Goal: Communication & Community: Answer question/provide support

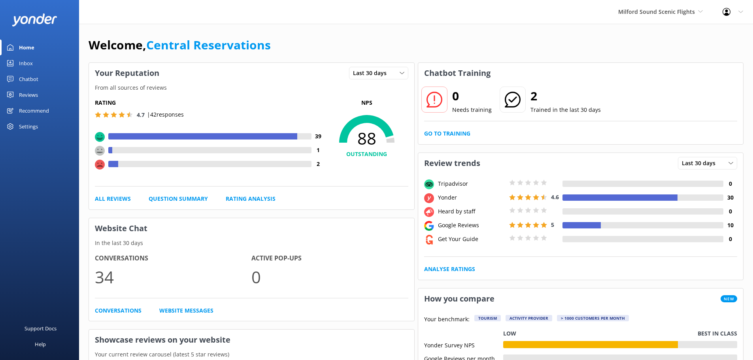
click at [28, 62] on div "Inbox" at bounding box center [26, 63] width 14 height 16
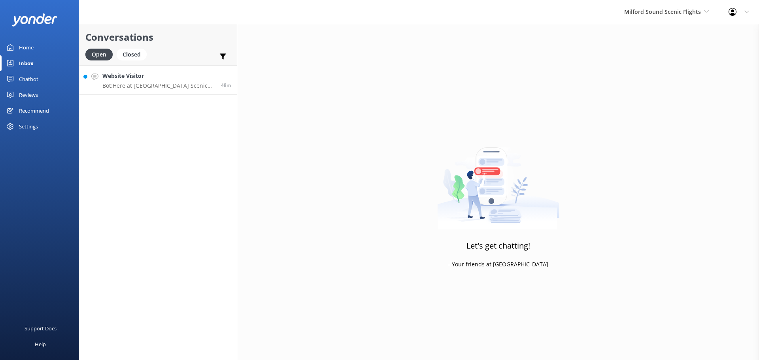
click at [157, 89] on p "Bot: Here at [GEOGRAPHIC_DATA] Scenic Flights, we do not fly in unfavourable we…" at bounding box center [158, 85] width 113 height 7
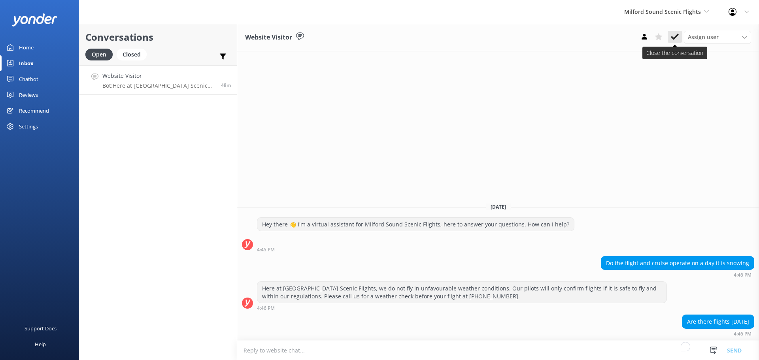
click at [677, 36] on icon at bounding box center [675, 37] width 8 height 8
click at [675, 1] on div "Milford Sound Scenic Flights [GEOGRAPHIC_DATA] Scenic Flights The Helicopter Li…" at bounding box center [666, 12] width 104 height 24
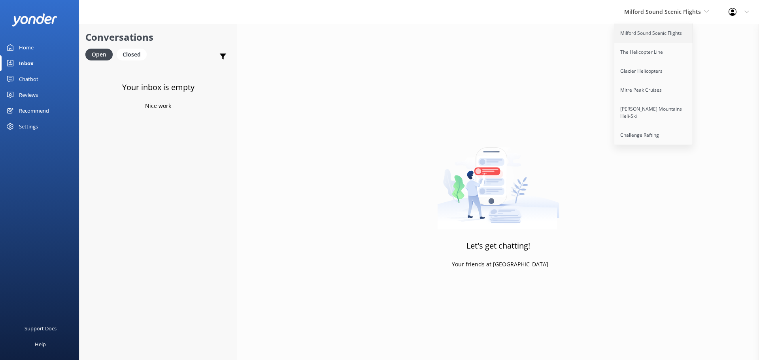
click at [655, 30] on link "Milford Sound Scenic Flights" at bounding box center [653, 33] width 79 height 19
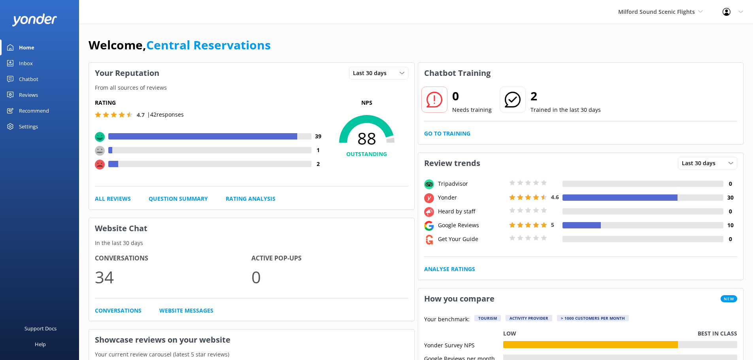
click at [29, 64] on div "Inbox" at bounding box center [26, 63] width 14 height 16
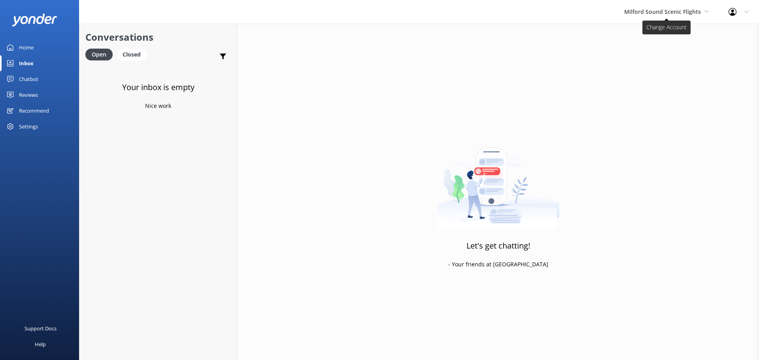
click at [693, 12] on span "Milford Sound Scenic Flights" at bounding box center [662, 12] width 77 height 8
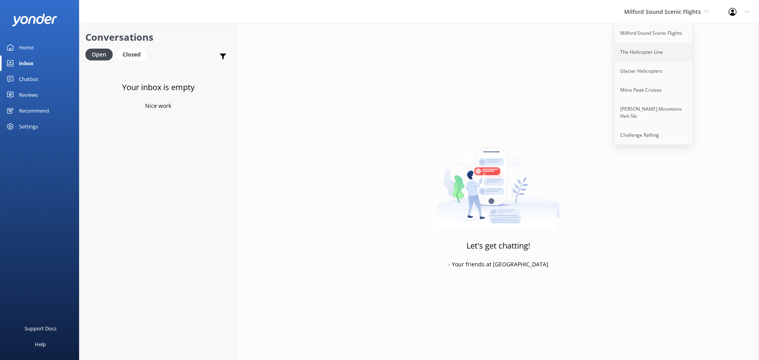
click at [653, 49] on link "The Helicopter Line" at bounding box center [653, 52] width 79 height 19
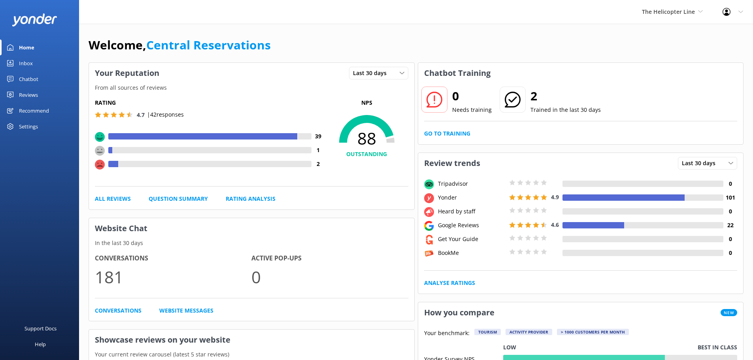
click at [28, 63] on div "Inbox" at bounding box center [26, 63] width 14 height 16
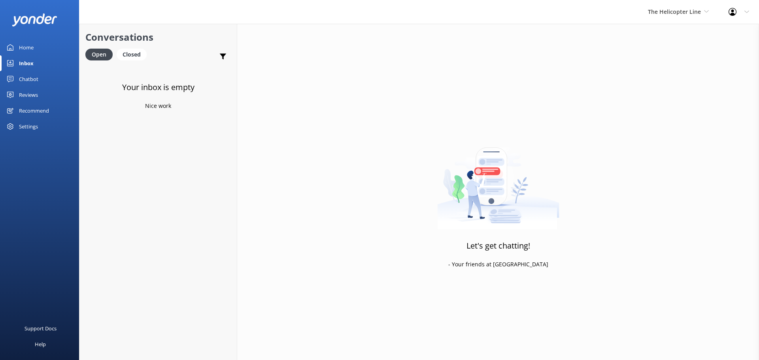
click at [667, 17] on div "The Helicopter Line Milford Sound Scenic Flights The Helicopter Line Glacier He…" at bounding box center [678, 12] width 81 height 24
click at [665, 76] on link "Glacier Helicopters" at bounding box center [677, 71] width 79 height 19
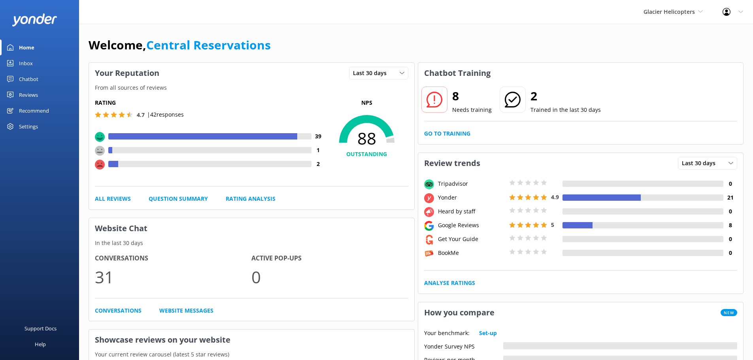
click at [35, 66] on link "Inbox" at bounding box center [39, 63] width 79 height 16
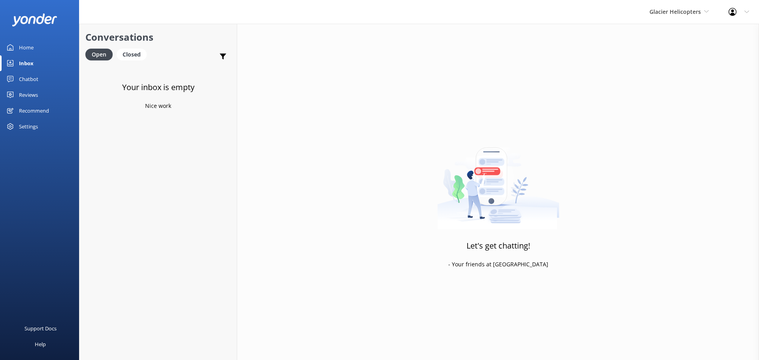
click at [645, 17] on div "Glacier Helicopters Milford Sound Scenic Flights The Helicopter Line Glacier He…" at bounding box center [679, 12] width 79 height 24
click at [673, 91] on link "Mitre Peak Cruises" at bounding box center [679, 90] width 79 height 19
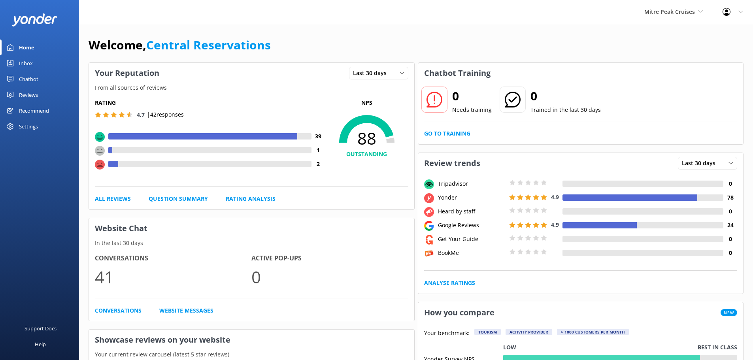
click at [45, 64] on link "Inbox" at bounding box center [39, 63] width 79 height 16
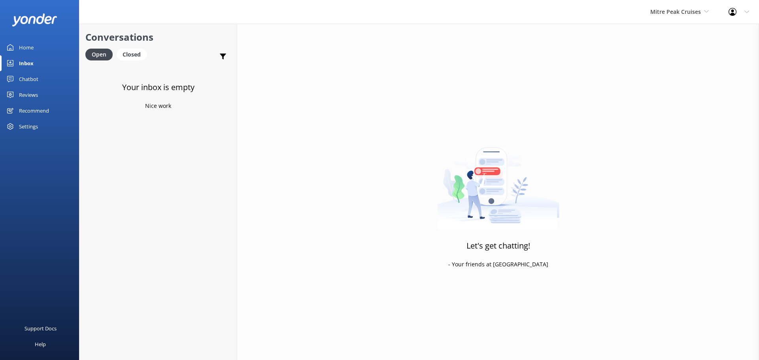
click at [711, 8] on div "Mitre Peak Cruises Milford Sound Scenic Flights The Helicopter Line Glacier Hel…" at bounding box center [679, 12] width 78 height 24
click at [671, 110] on link "[PERSON_NAME] Mountains Heli-Ski" at bounding box center [679, 113] width 79 height 26
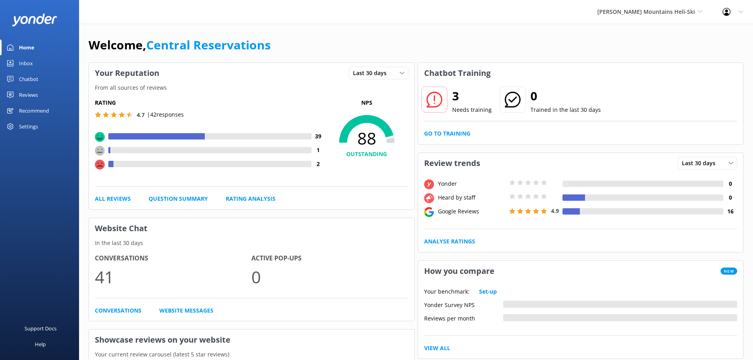
click at [35, 62] on link "Inbox" at bounding box center [39, 63] width 79 height 16
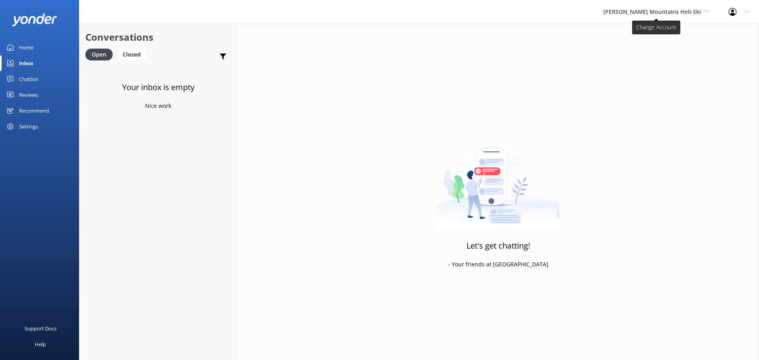
click at [655, 14] on span "[PERSON_NAME] Mountains Heli-Ski" at bounding box center [652, 12] width 98 height 8
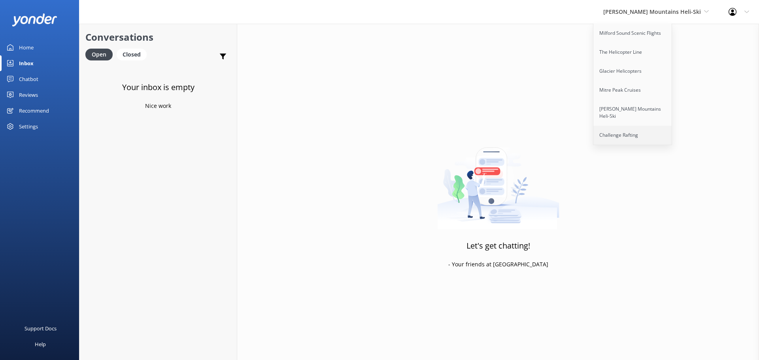
click at [650, 126] on link "Challenge Rafting" at bounding box center [632, 135] width 79 height 19
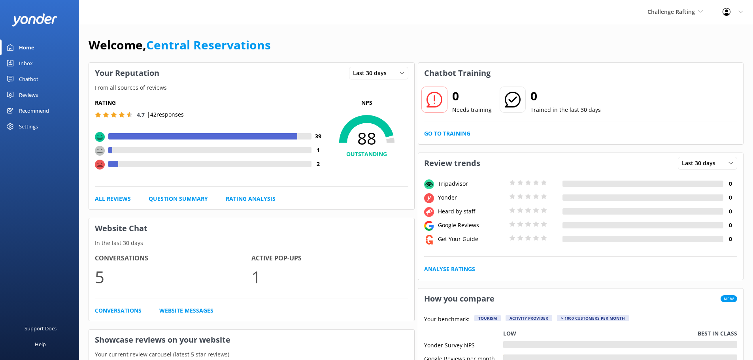
drag, startPoint x: 34, startPoint y: 62, endPoint x: 6, endPoint y: 51, distance: 30.2
click at [33, 62] on link "Inbox" at bounding box center [39, 63] width 79 height 16
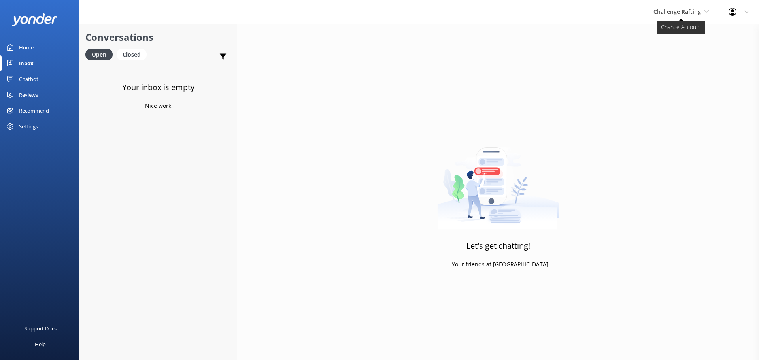
click at [675, 10] on span "Challenge Rafting" at bounding box center [676, 12] width 47 height 8
click at [29, 63] on div "Inbox" at bounding box center [26, 63] width 15 height 16
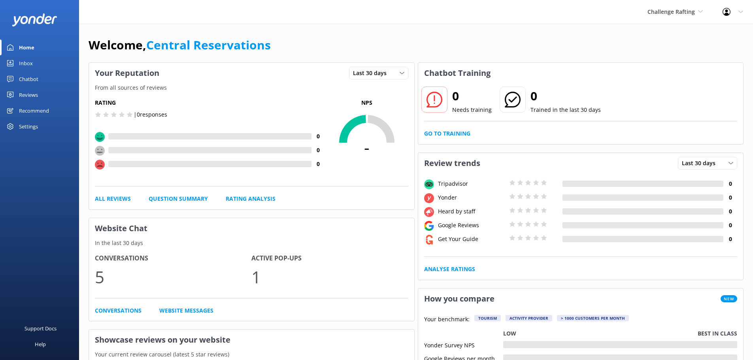
click at [28, 56] on div "Inbox" at bounding box center [26, 63] width 14 height 16
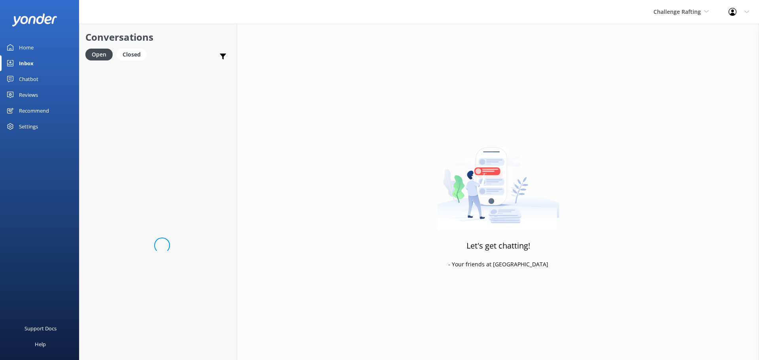
click at [21, 64] on div "Inbox" at bounding box center [26, 63] width 15 height 16
click at [692, 11] on span "Challenge Rafting" at bounding box center [676, 12] width 47 height 8
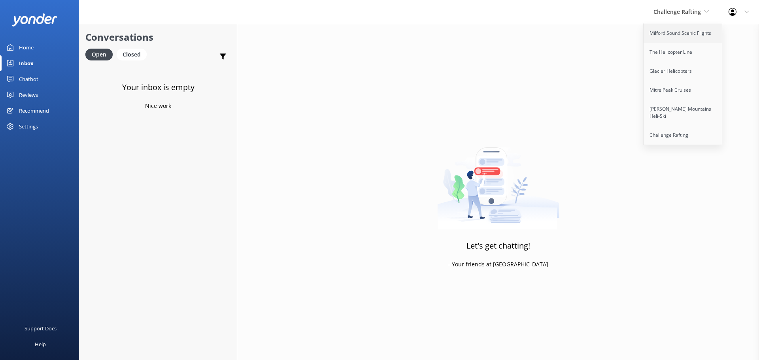
click at [683, 38] on link "Milford Sound Scenic Flights" at bounding box center [682, 33] width 79 height 19
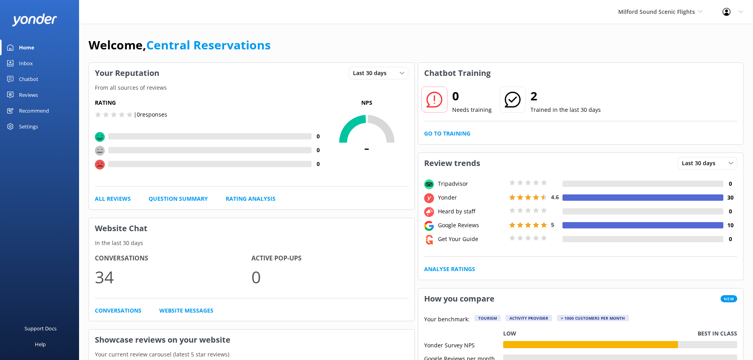
click at [19, 64] on div "Inbox" at bounding box center [26, 63] width 14 height 16
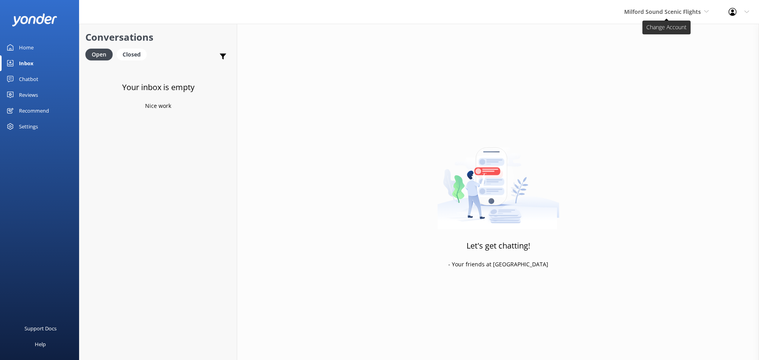
click at [660, 15] on span "Milford Sound Scenic Flights" at bounding box center [662, 12] width 77 height 8
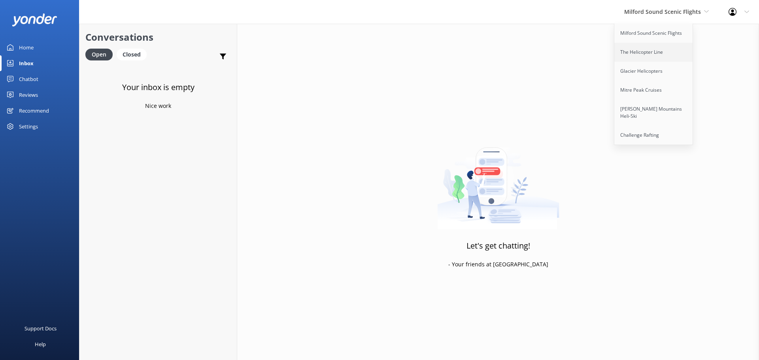
click at [659, 53] on link "The Helicopter Line" at bounding box center [653, 52] width 79 height 19
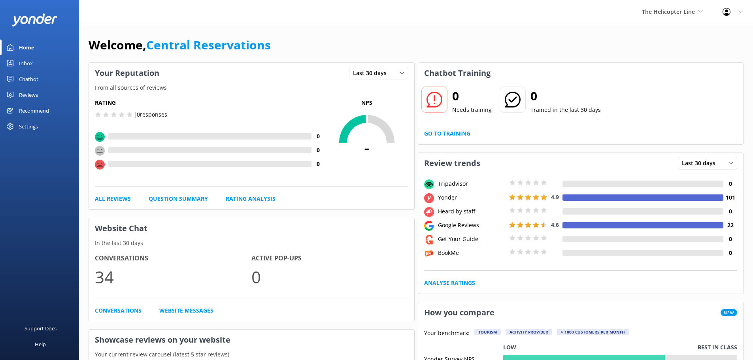
click at [21, 66] on div "Inbox" at bounding box center [26, 63] width 14 height 16
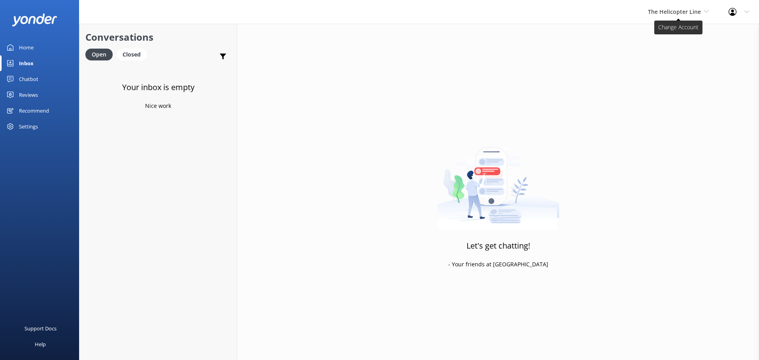
click at [703, 13] on span "The Helicopter Line" at bounding box center [678, 12] width 61 height 9
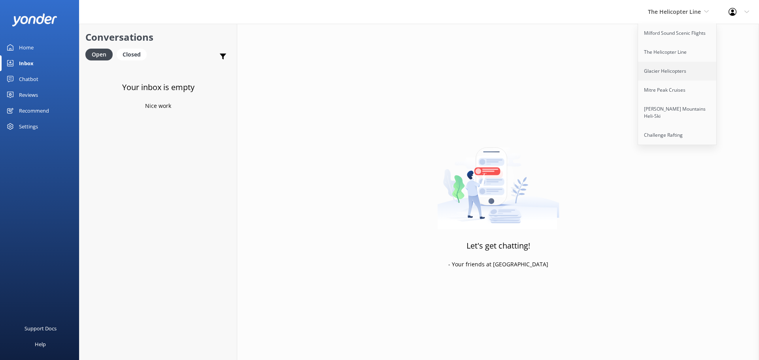
click at [675, 73] on link "Glacier Helicopters" at bounding box center [677, 71] width 79 height 19
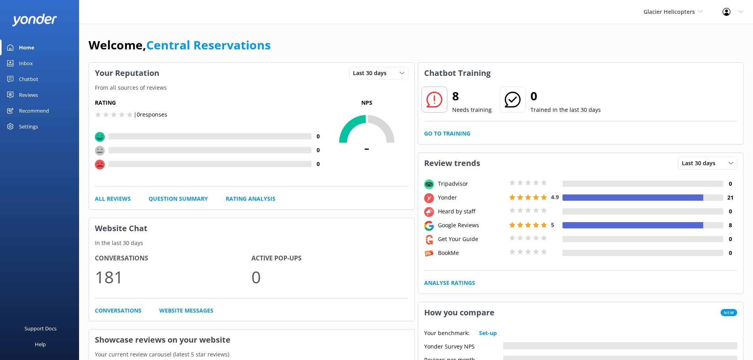
click at [32, 61] on div "Inbox" at bounding box center [26, 63] width 14 height 16
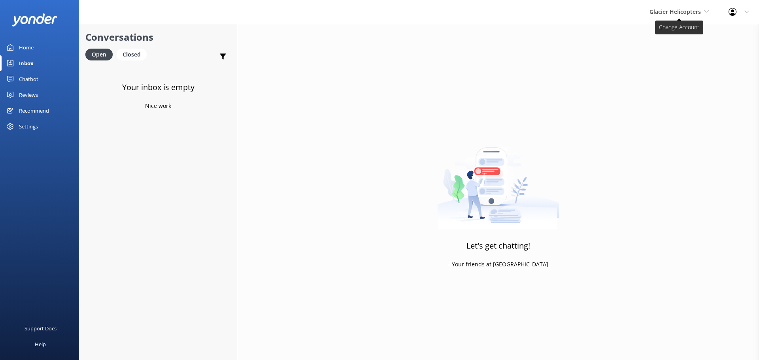
click at [679, 15] on span "Glacier Helicopters" at bounding box center [674, 12] width 51 height 8
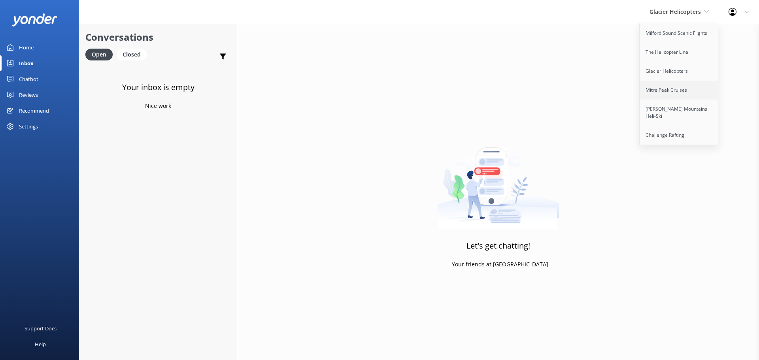
click at [680, 92] on link "Mitre Peak Cruises" at bounding box center [679, 90] width 79 height 19
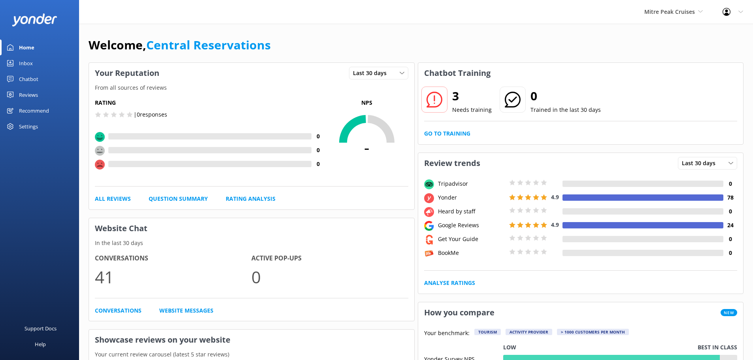
click at [23, 58] on div "Inbox" at bounding box center [26, 63] width 14 height 16
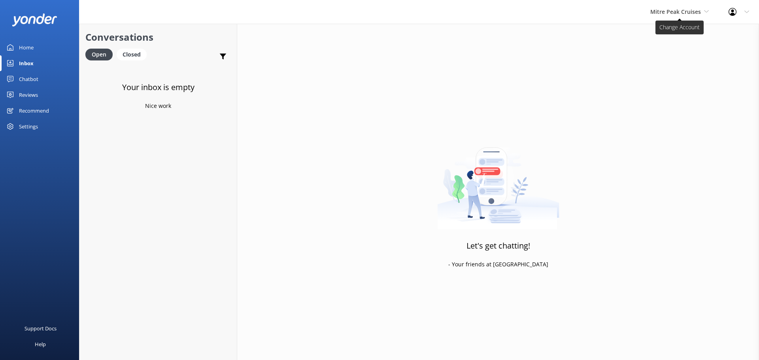
click at [654, 12] on span "Mitre Peak Cruises" at bounding box center [675, 12] width 51 height 8
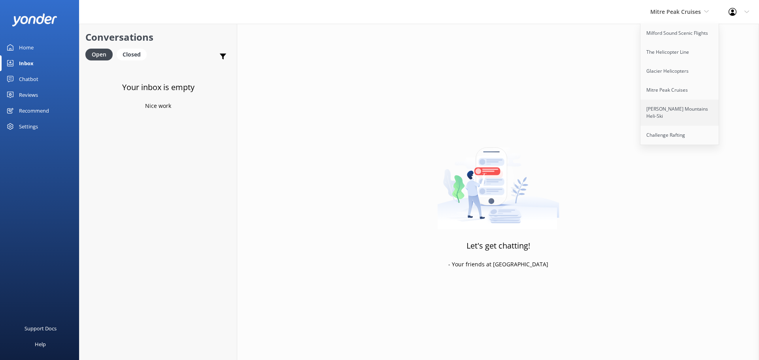
click at [672, 112] on link "[PERSON_NAME] Mountains Heli-Ski" at bounding box center [679, 113] width 79 height 26
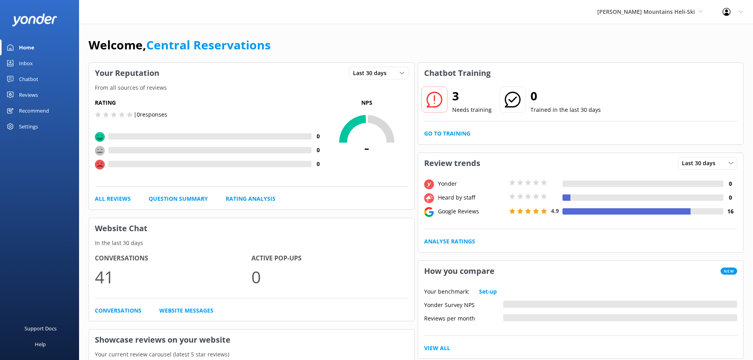
click at [20, 66] on div "Inbox" at bounding box center [26, 63] width 14 height 16
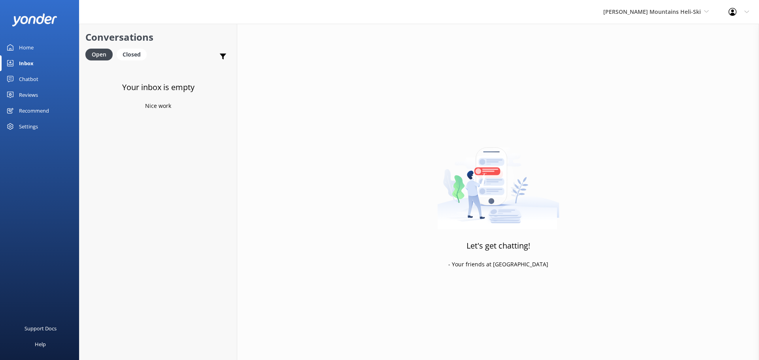
click at [650, 22] on div "Harris Mountains Heli-Ski Milford Sound Scenic Flights The Helicopter Line Glac…" at bounding box center [655, 12] width 125 height 24
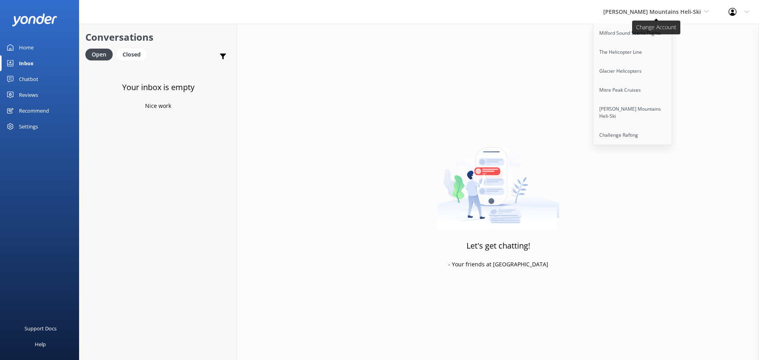
click at [655, 8] on span "[PERSON_NAME] Mountains Heli-Ski" at bounding box center [652, 12] width 98 height 8
click at [656, 9] on span "[PERSON_NAME] Mountains Heli-Ski" at bounding box center [652, 12] width 98 height 8
click at [638, 135] on link "Challenge Rafting" at bounding box center [632, 135] width 79 height 19
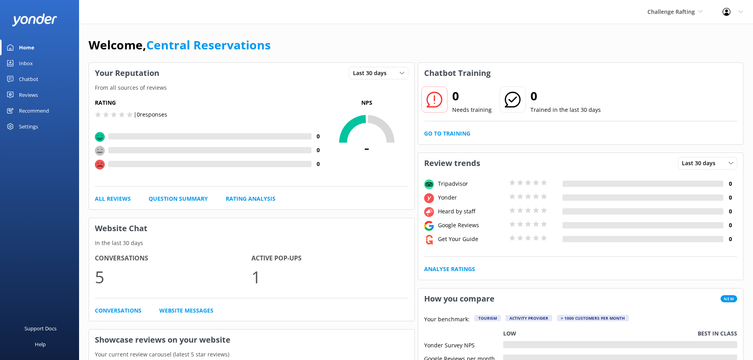
click at [32, 64] on div "Inbox" at bounding box center [26, 63] width 14 height 16
click at [36, 64] on link "Inbox" at bounding box center [39, 63] width 79 height 16
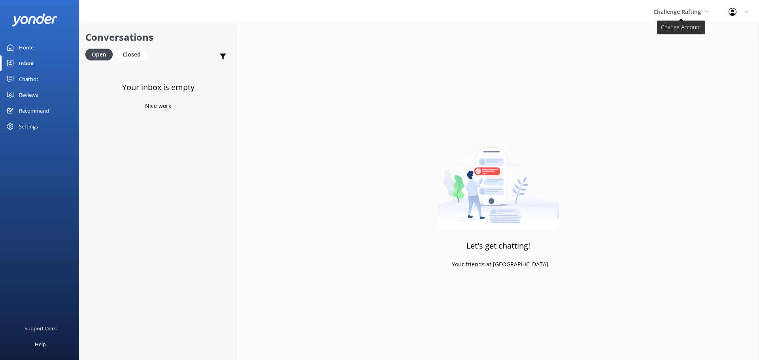
click at [662, 12] on span "Challenge Rafting" at bounding box center [676, 12] width 47 height 8
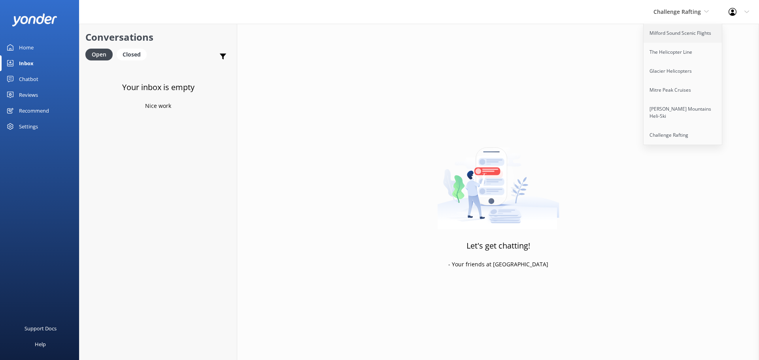
click at [667, 36] on link "Milford Sound Scenic Flights" at bounding box center [682, 33] width 79 height 19
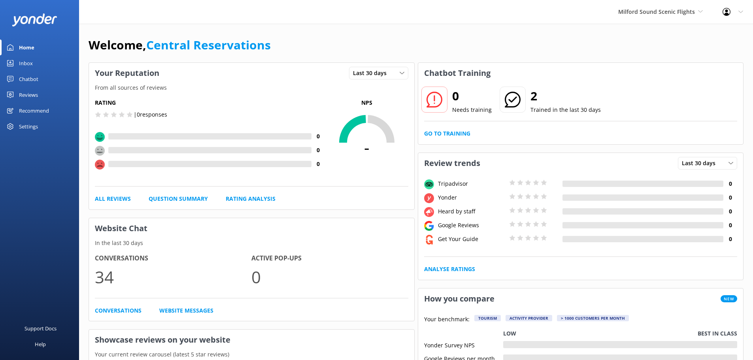
click at [674, 10] on span "Milford Sound Scenic Flights" at bounding box center [656, 12] width 77 height 8
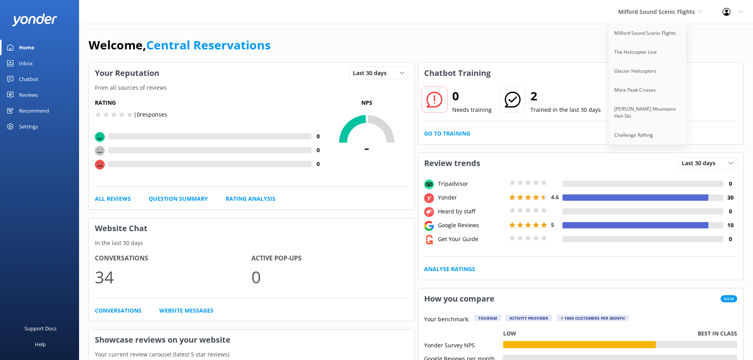
click at [447, 21] on div "Milford Sound Scenic Flights Milford Sound Scenic Flights The Helicopter Line G…" at bounding box center [376, 12] width 753 height 24
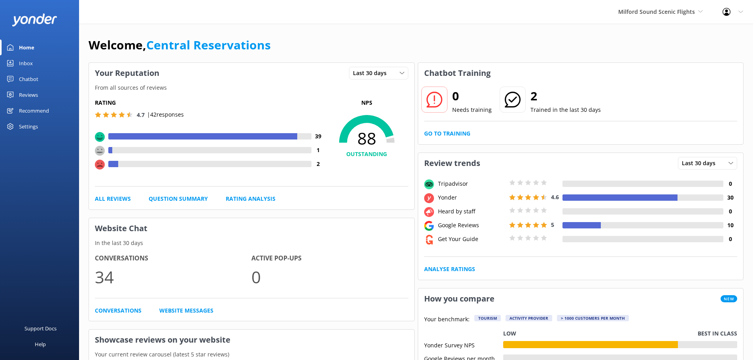
click at [44, 68] on link "Inbox" at bounding box center [39, 63] width 79 height 16
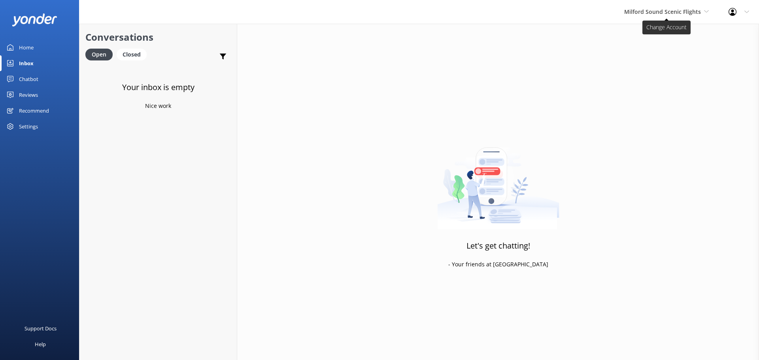
click at [705, 8] on span "Milford Sound Scenic Flights" at bounding box center [666, 12] width 85 height 9
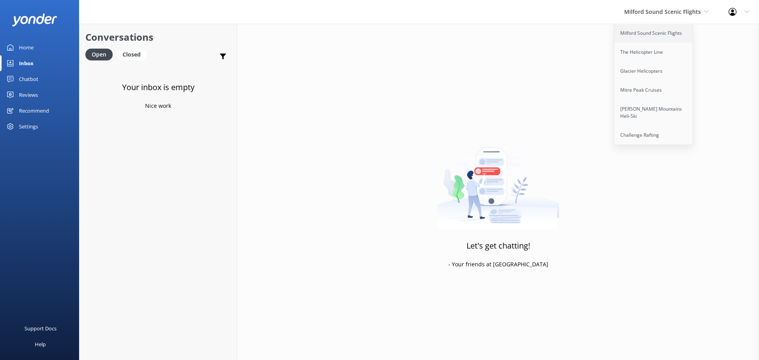
click at [648, 28] on link "Milford Sound Scenic Flights" at bounding box center [653, 33] width 79 height 19
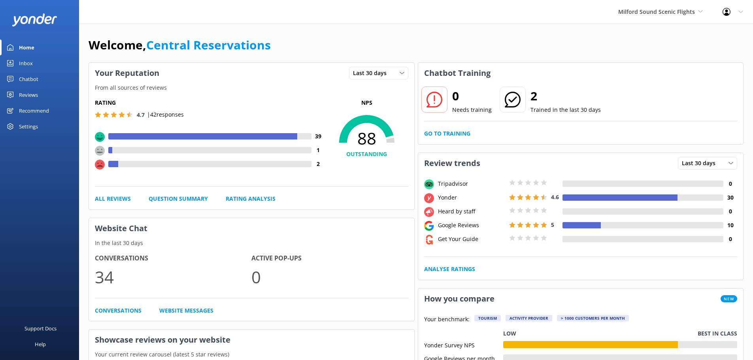
click at [34, 64] on link "Inbox" at bounding box center [39, 63] width 79 height 16
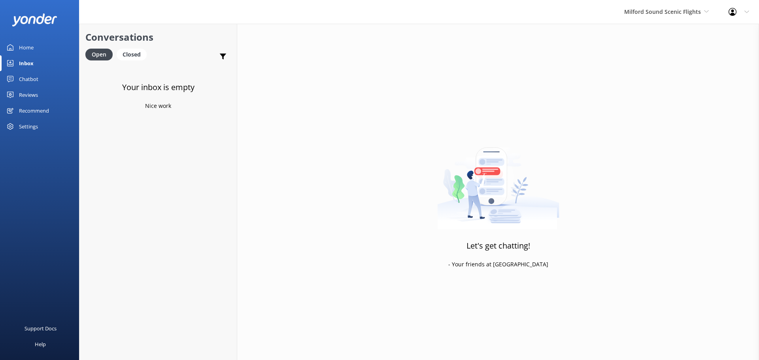
click at [689, 20] on div "Milford Sound Scenic Flights Milford Sound Scenic Flights The Helicopter Line G…" at bounding box center [666, 12] width 104 height 24
click at [671, 56] on link "The Helicopter Line" at bounding box center [653, 52] width 79 height 19
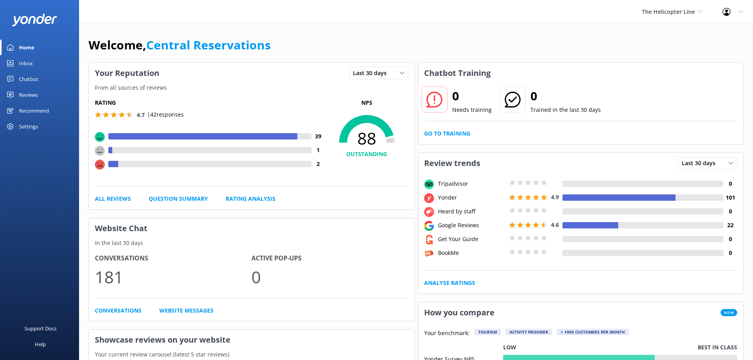
click at [42, 62] on link "Inbox" at bounding box center [39, 63] width 79 height 16
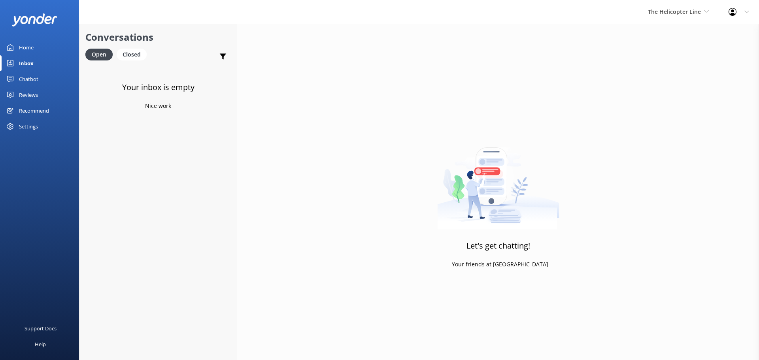
click at [658, 17] on div "The Helicopter Line Milford Sound Scenic Flights The Helicopter Line Glacier He…" at bounding box center [678, 12] width 81 height 24
click at [663, 66] on link "Glacier Helicopters" at bounding box center [677, 71] width 79 height 19
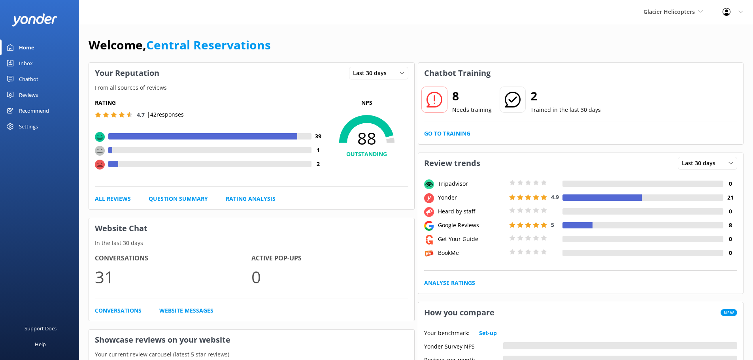
click at [35, 64] on link "Inbox" at bounding box center [39, 63] width 79 height 16
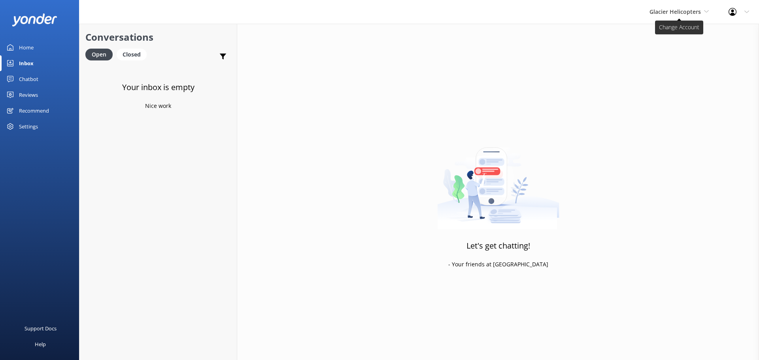
click at [658, 12] on span "Glacier Helicopters" at bounding box center [674, 12] width 51 height 8
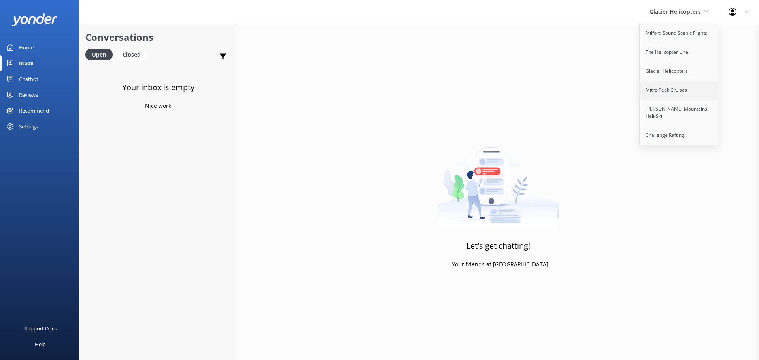
click at [658, 94] on link "Mitre Peak Cruises" at bounding box center [679, 90] width 79 height 19
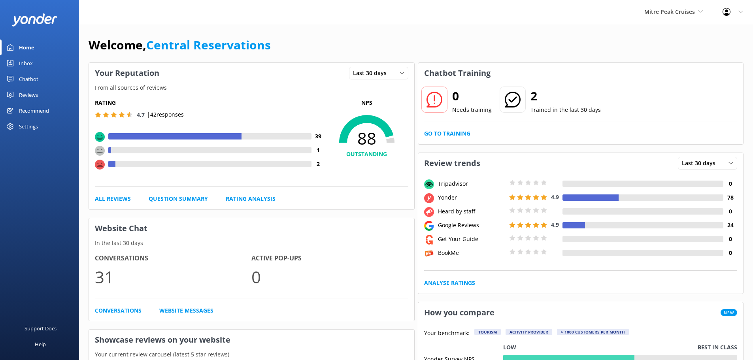
click at [42, 62] on link "Inbox" at bounding box center [39, 63] width 79 height 16
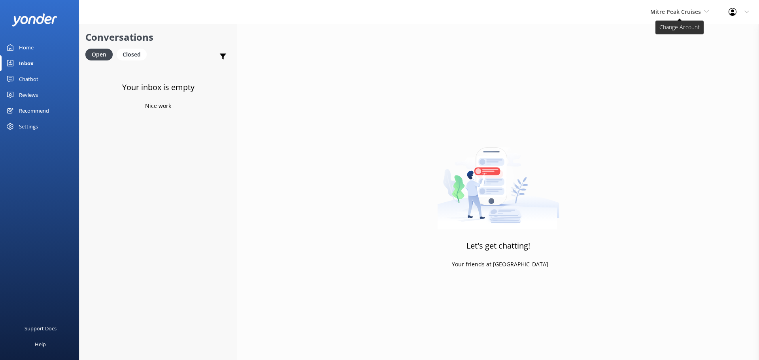
click at [706, 9] on icon at bounding box center [706, 11] width 5 height 5
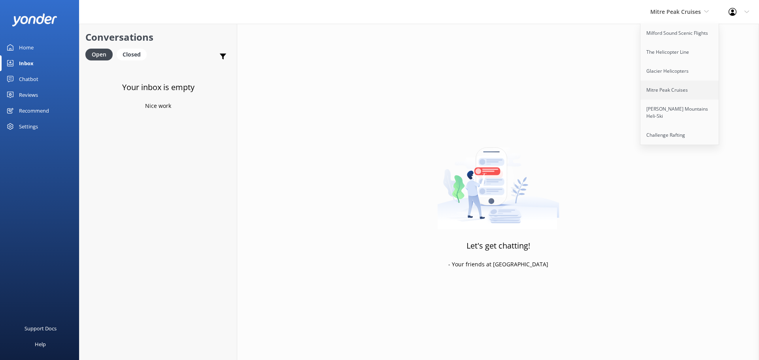
click at [677, 91] on link "Mitre Peak Cruises" at bounding box center [679, 90] width 79 height 19
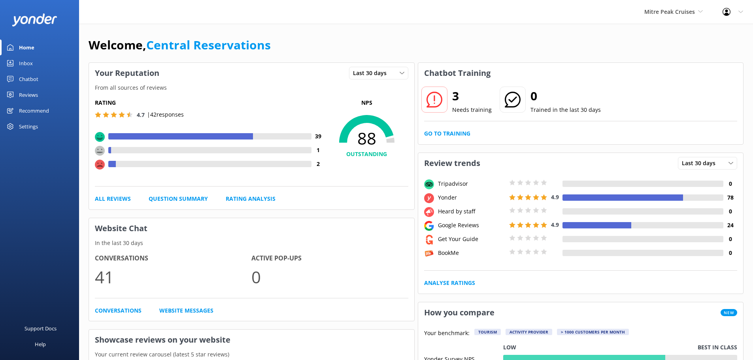
click at [25, 63] on div "Inbox" at bounding box center [26, 63] width 14 height 16
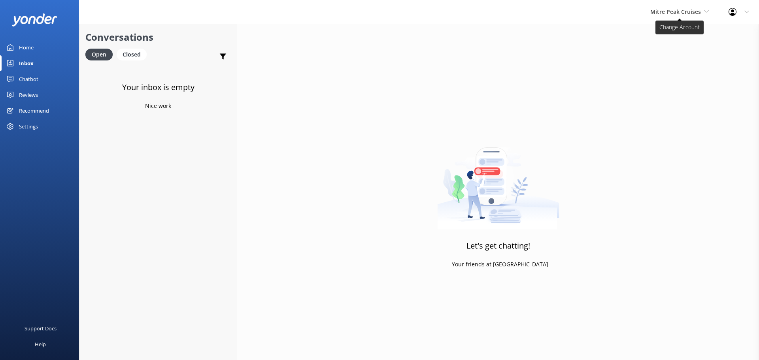
click at [681, 15] on span "Mitre Peak Cruises" at bounding box center [675, 12] width 51 height 8
click at [704, 11] on span "Mitre Peak Cruises" at bounding box center [679, 12] width 58 height 9
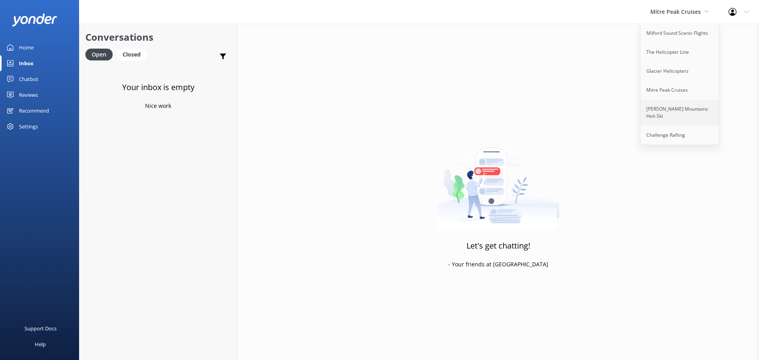
click at [681, 113] on link "[PERSON_NAME] Mountains Heli-Ski" at bounding box center [679, 113] width 79 height 26
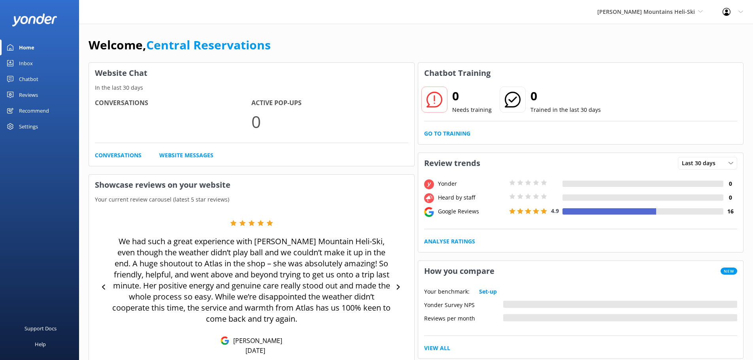
click at [33, 63] on link "Inbox" at bounding box center [39, 63] width 79 height 16
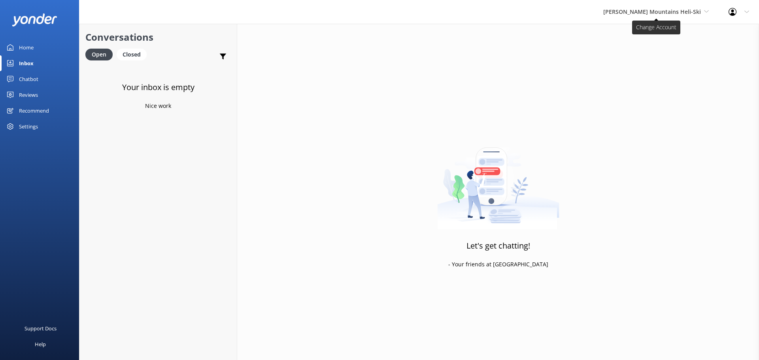
click at [671, 11] on span "[PERSON_NAME] Mountains Heli-Ski" at bounding box center [652, 12] width 98 height 8
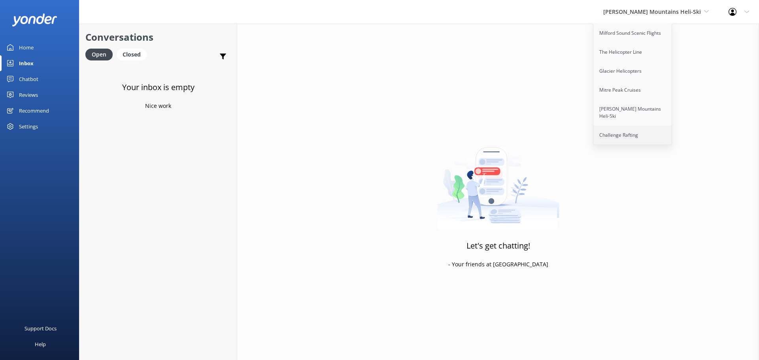
click at [648, 130] on link "Challenge Rafting" at bounding box center [632, 135] width 79 height 19
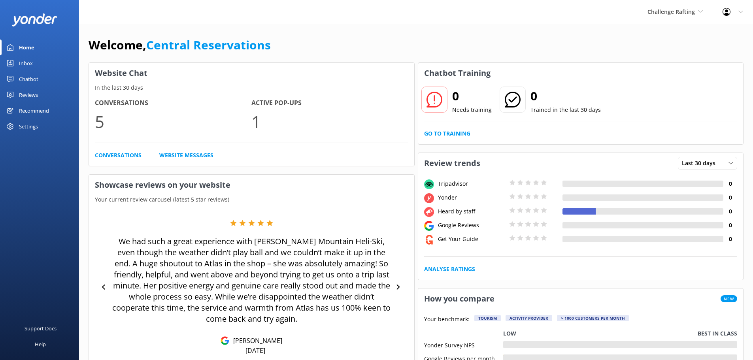
click at [29, 46] on div "Home" at bounding box center [26, 48] width 15 height 16
click at [30, 62] on div "Inbox" at bounding box center [26, 63] width 14 height 16
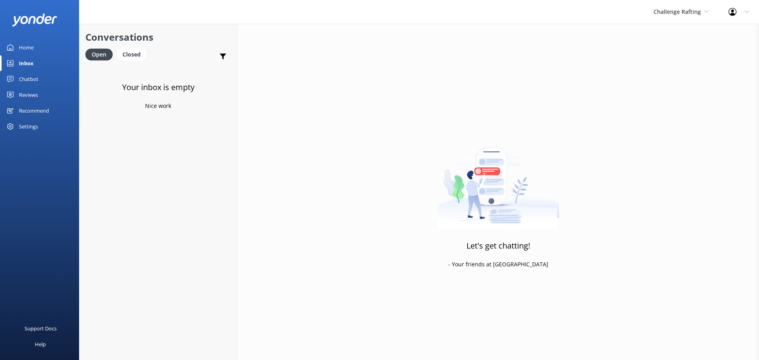
click at [705, 6] on div "Challenge Rafting Milford Sound Scenic Flights The Helicopter Line Glacier Heli…" at bounding box center [680, 12] width 75 height 24
click at [212, 7] on div "Challenge Rafting Milford Sound Scenic Flights The Helicopter Line Glacier Heli…" at bounding box center [379, 12] width 759 height 24
click at [709, 6] on div "Challenge Rafting Milford Sound Scenic Flights The Helicopter Line Glacier Heli…" at bounding box center [680, 12] width 75 height 24
click at [31, 49] on div "Home" at bounding box center [26, 48] width 15 height 16
